Goal: Contribute content

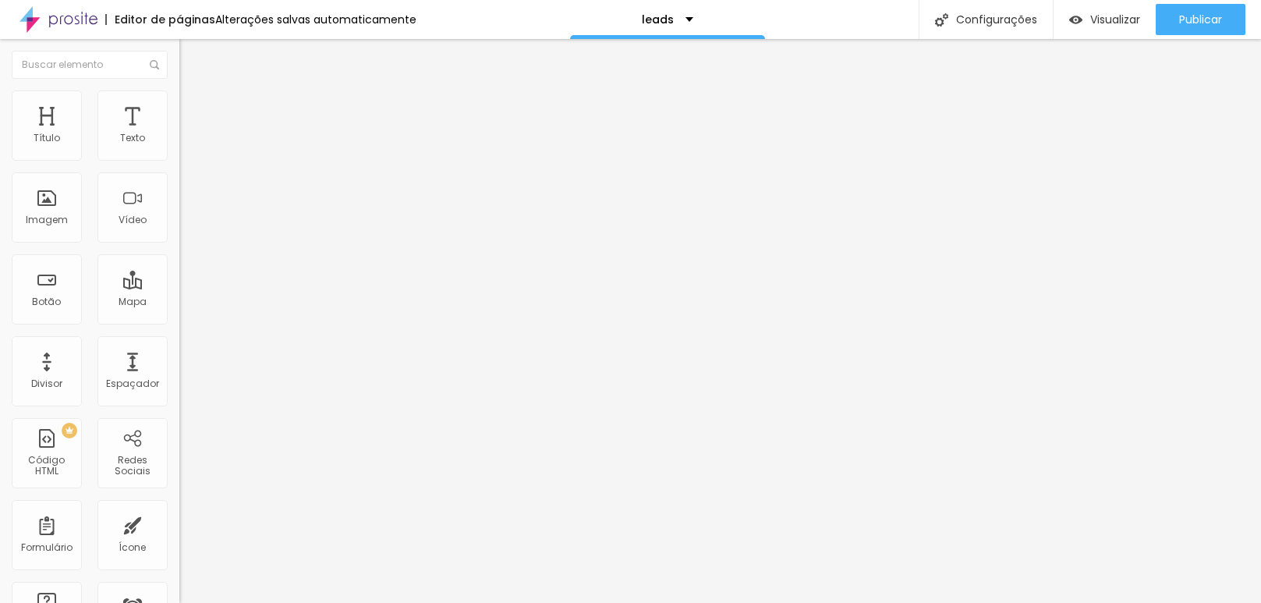
click at [179, 91] on img at bounding box center [186, 97] width 14 height 14
click at [179, 134] on span "Trocar imagem" at bounding box center [221, 127] width 85 height 13
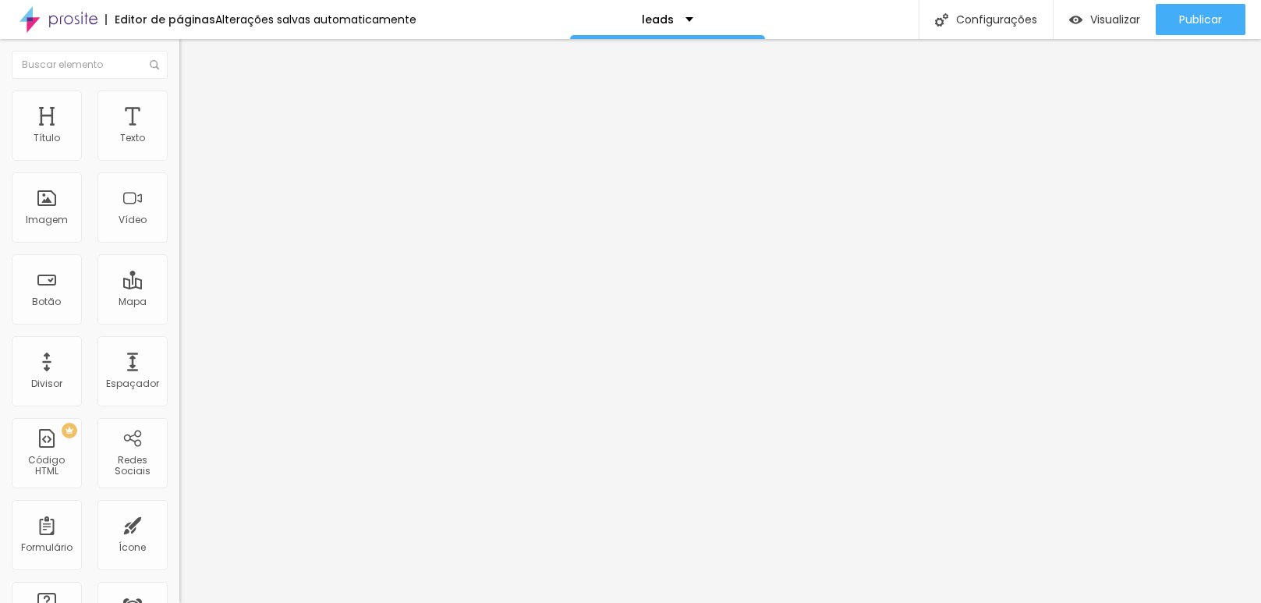
click at [179, 134] on span "Trocar imagem" at bounding box center [221, 127] width 85 height 13
click at [1120, 16] on span "Visualizar" at bounding box center [1115, 19] width 50 height 12
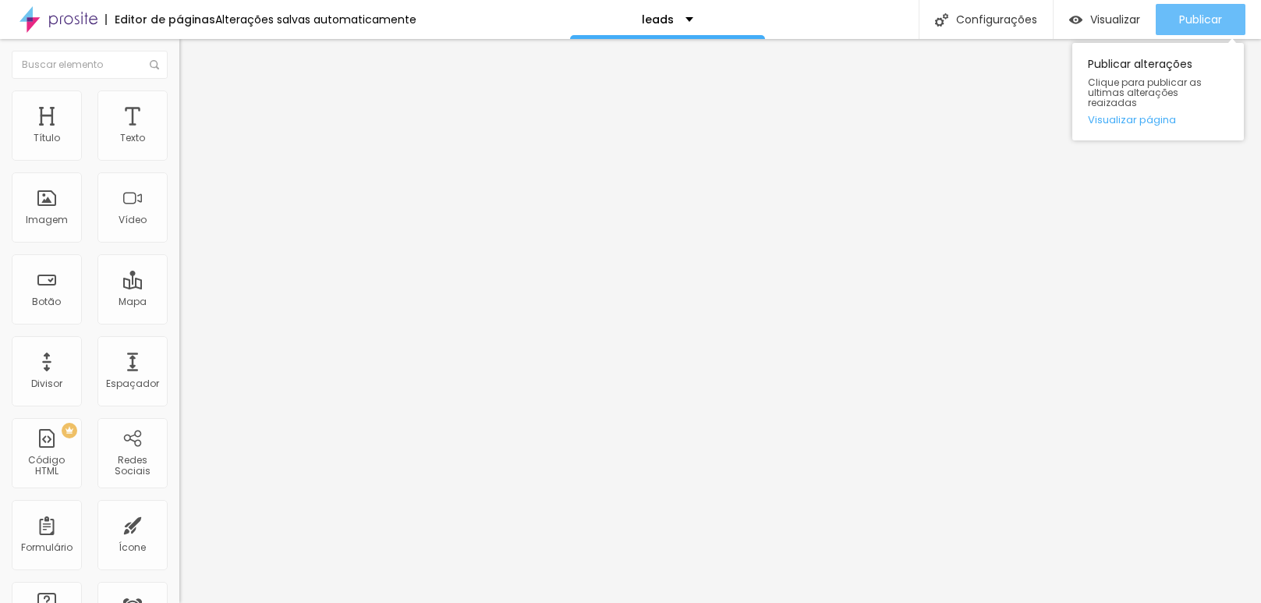
click at [1199, 14] on span "Publicar" at bounding box center [1200, 19] width 43 height 12
click at [1153, 115] on link "Visualizar página" at bounding box center [1158, 120] width 140 height 10
